Goal: Find specific page/section: Find specific page/section

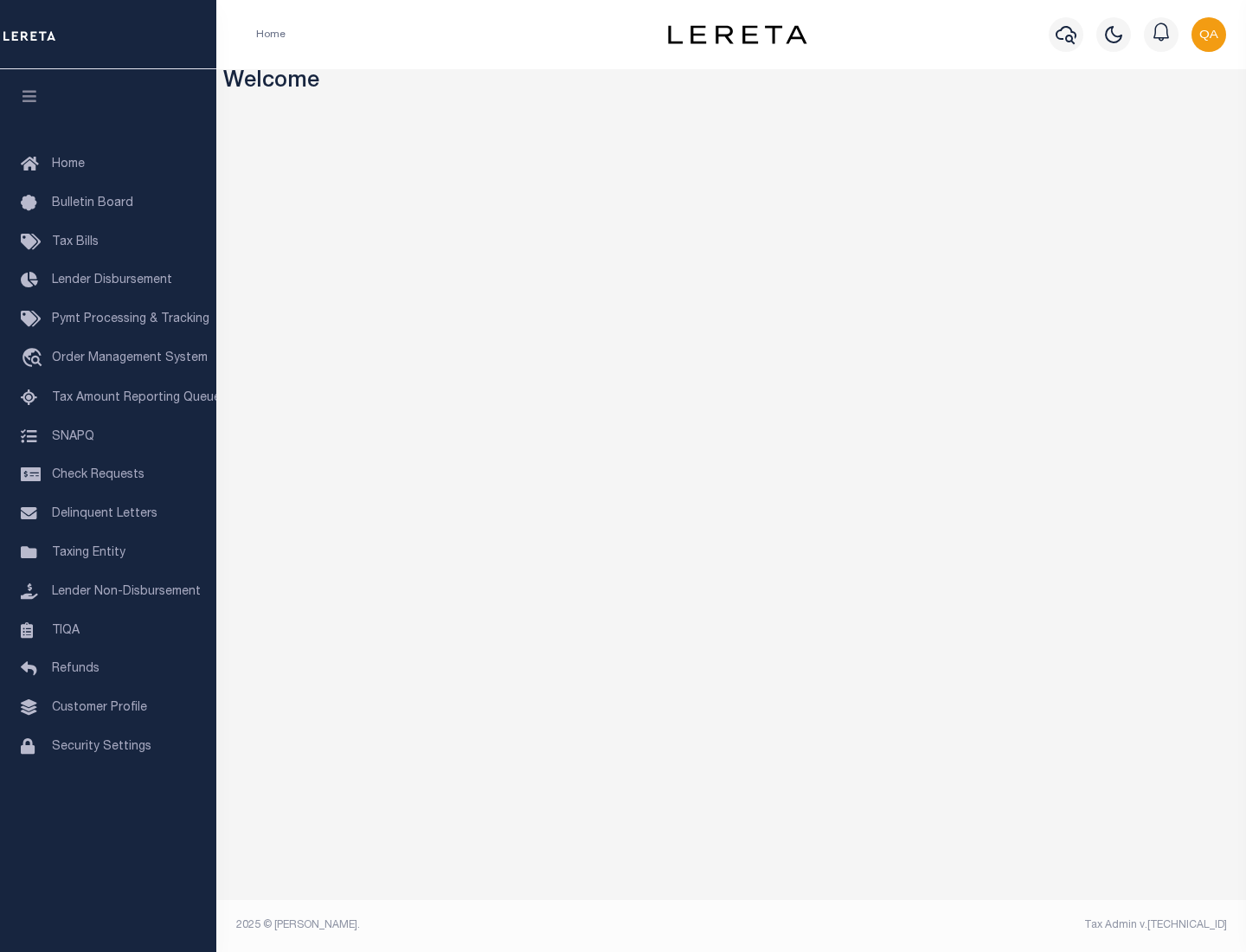
click at [108, 630] on link "TIQA" at bounding box center [108, 631] width 216 height 39
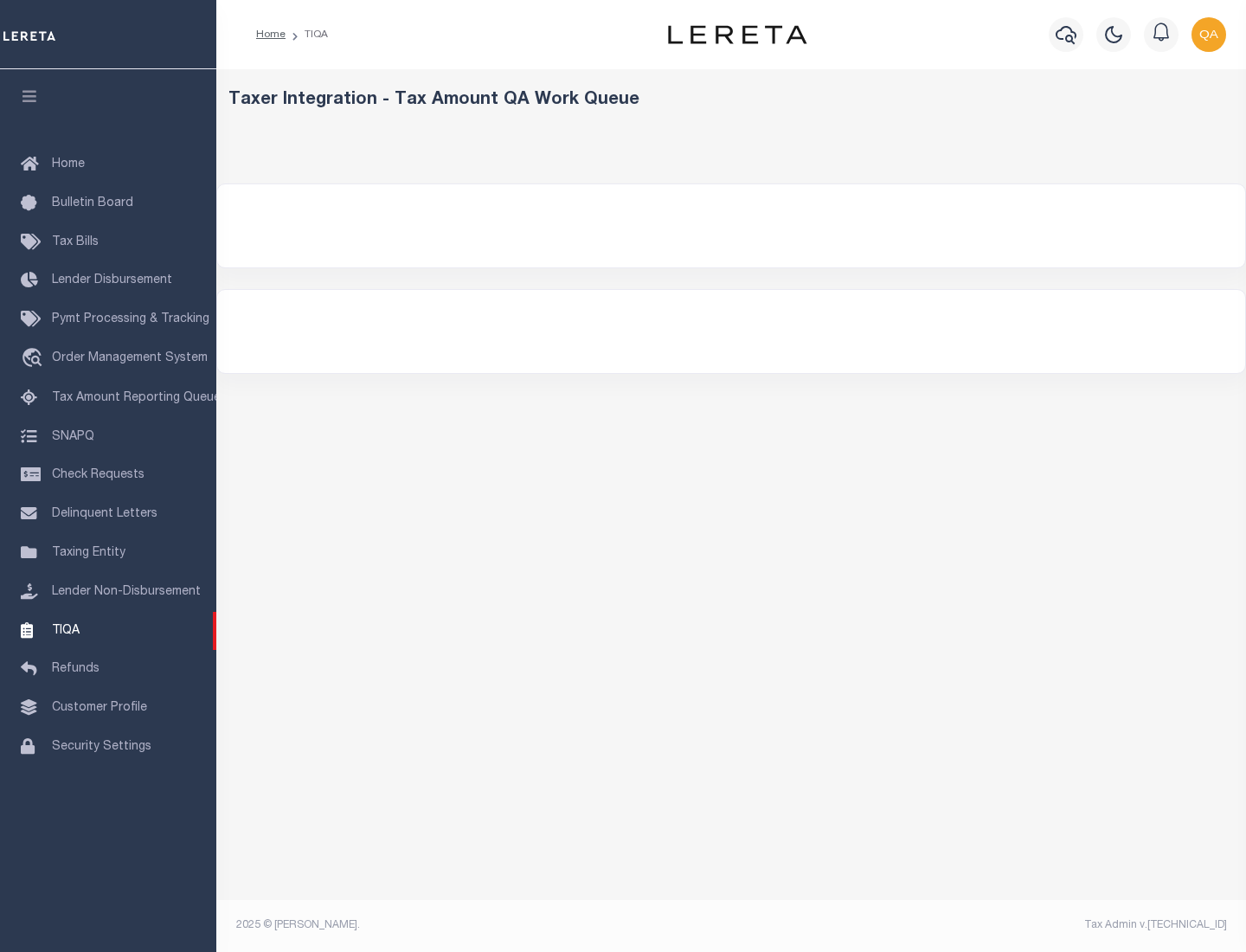
select select "200"
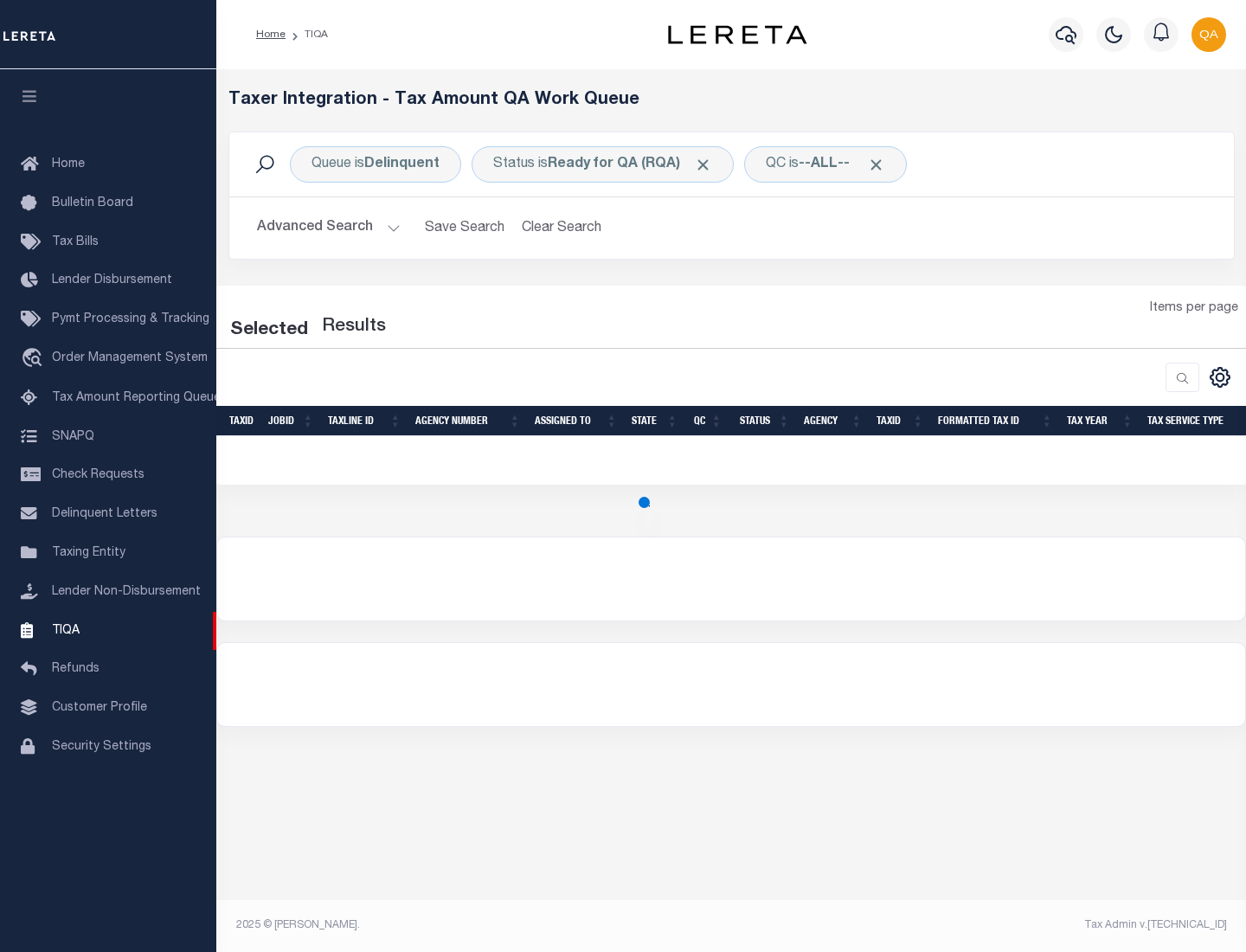
select select "200"
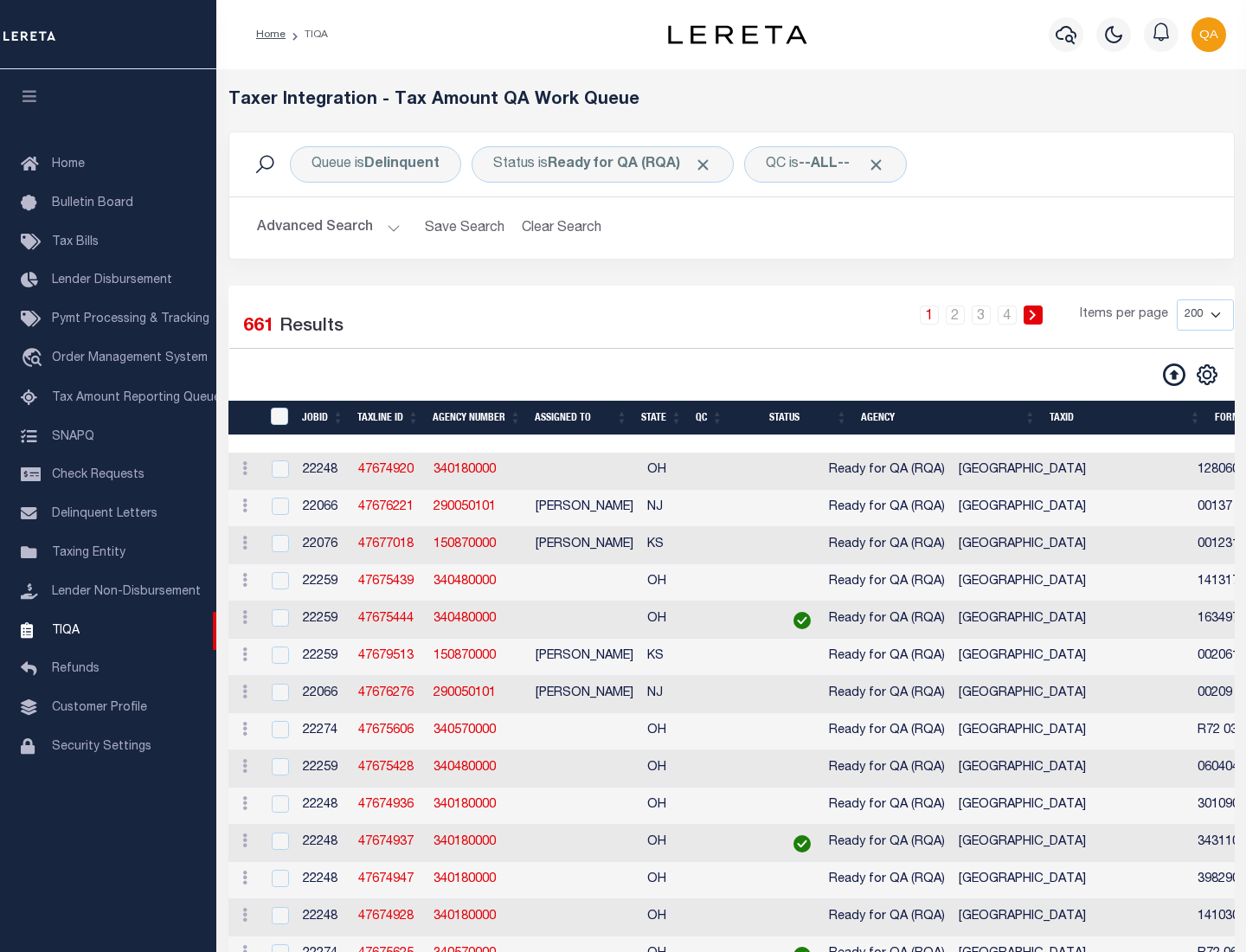
click at [709, 164] on span "Click to Remove" at bounding box center [703, 165] width 19 height 19
